Goal: Check status: Check status

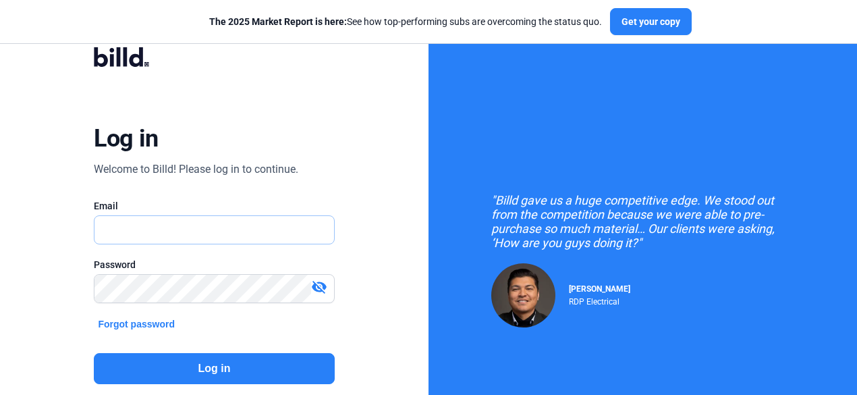
type input "[EMAIL_ADDRESS][DOMAIN_NAME]"
drag, startPoint x: 169, startPoint y: 349, endPoint x: 175, endPoint y: 363, distance: 15.7
click at [169, 349] on div "Log in Welcome to Billd! Please log in to continue. Email [EMAIL_ADDRESS][DOMAI…" at bounding box center [214, 242] width 309 height 425
click at [178, 369] on button "Log in" at bounding box center [214, 368] width 240 height 31
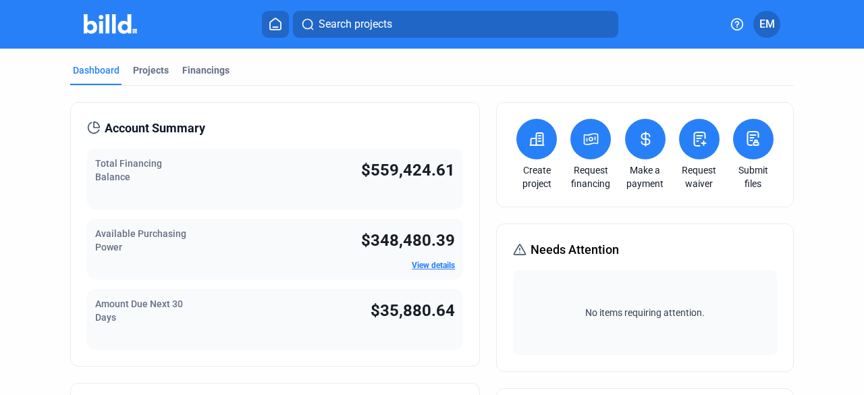
click at [637, 135] on icon at bounding box center [645, 139] width 17 height 16
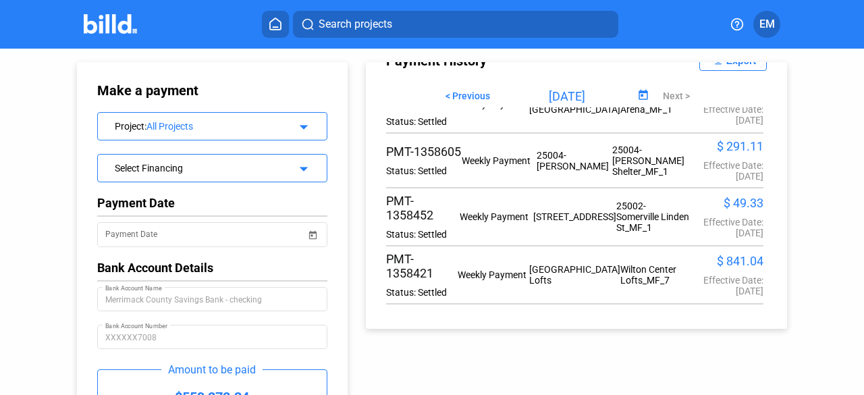
scroll to position [1877, 0]
click at [472, 91] on span "< Previous" at bounding box center [467, 95] width 45 height 11
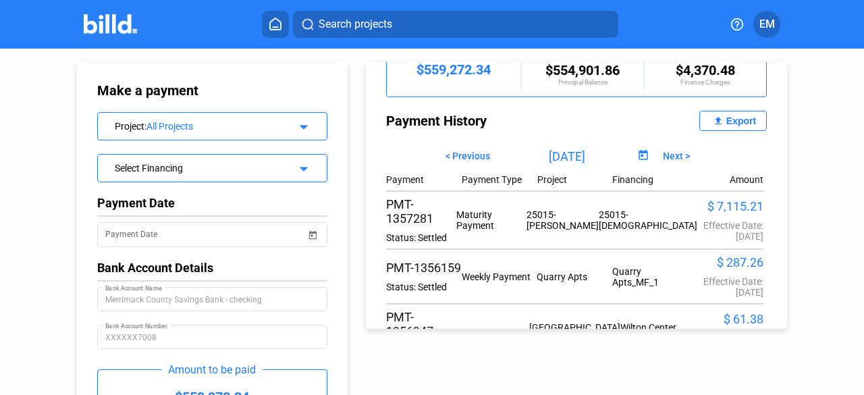
scroll to position [153, 0]
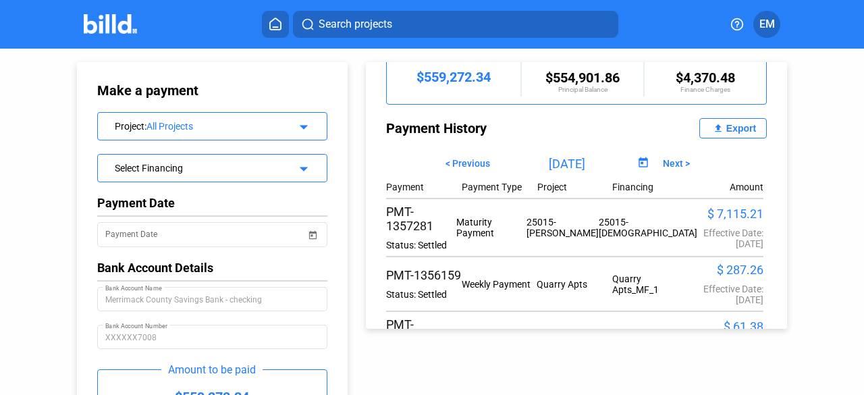
click at [662, 163] on span "Next >" at bounding box center [675, 163] width 27 height 11
type input "[DATE]"
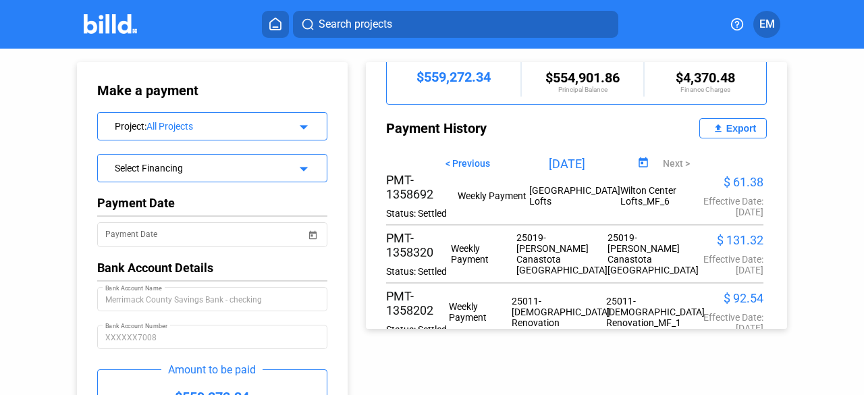
scroll to position [1349, 0]
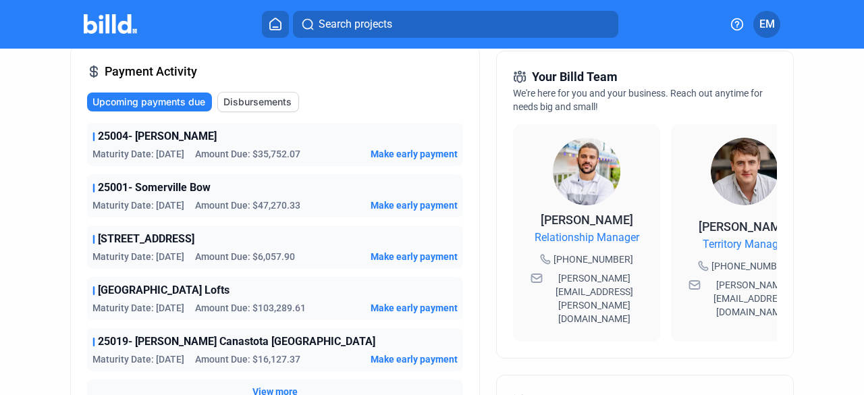
scroll to position [405, 0]
